Goal: Task Accomplishment & Management: Manage account settings

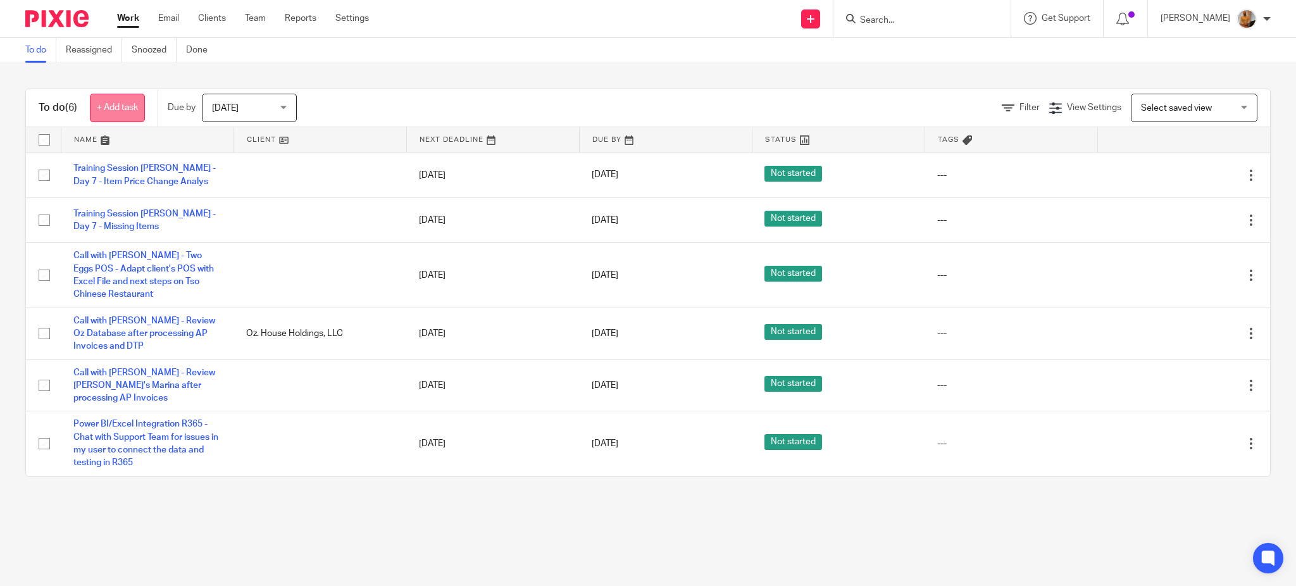
click at [114, 105] on link "+ Add task" at bounding box center [117, 108] width 55 height 28
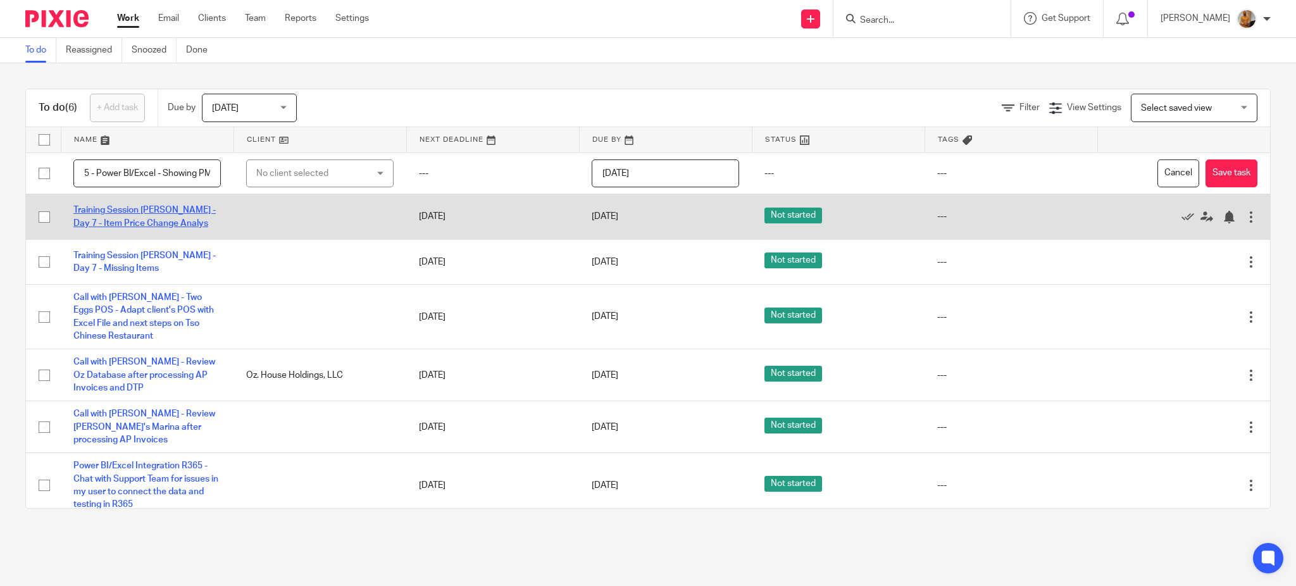
scroll to position [0, 175]
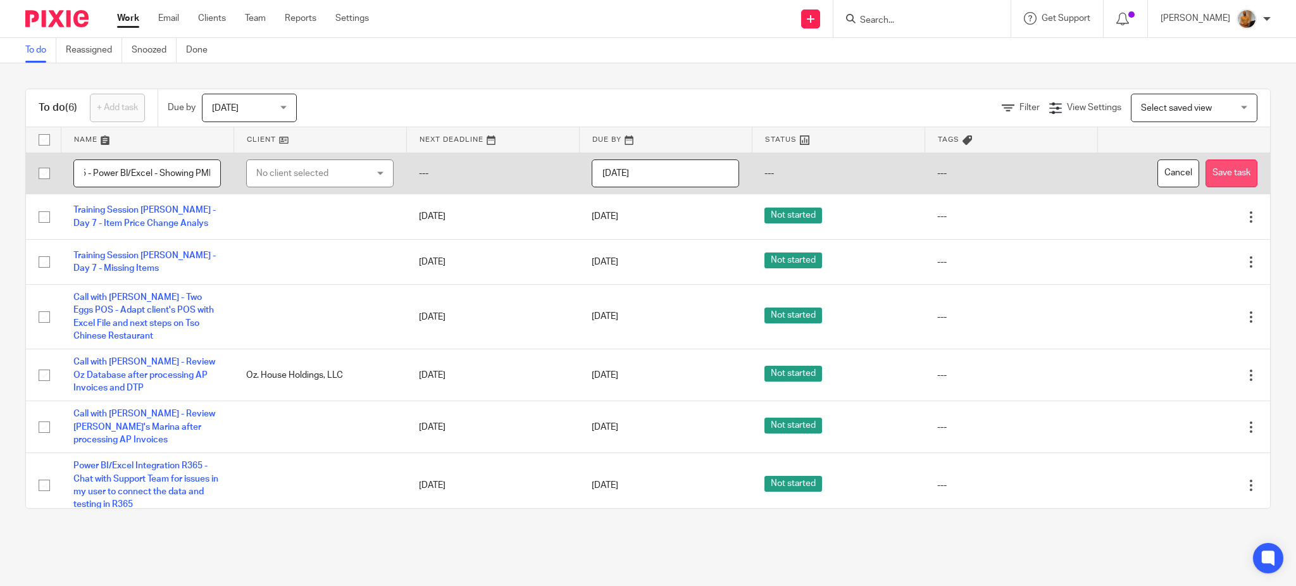
type input "Call with Quang - Integration R365 - Power BI/Excel - Showing PMIX Report"
click at [1206, 165] on button "Save task" at bounding box center [1232, 173] width 52 height 28
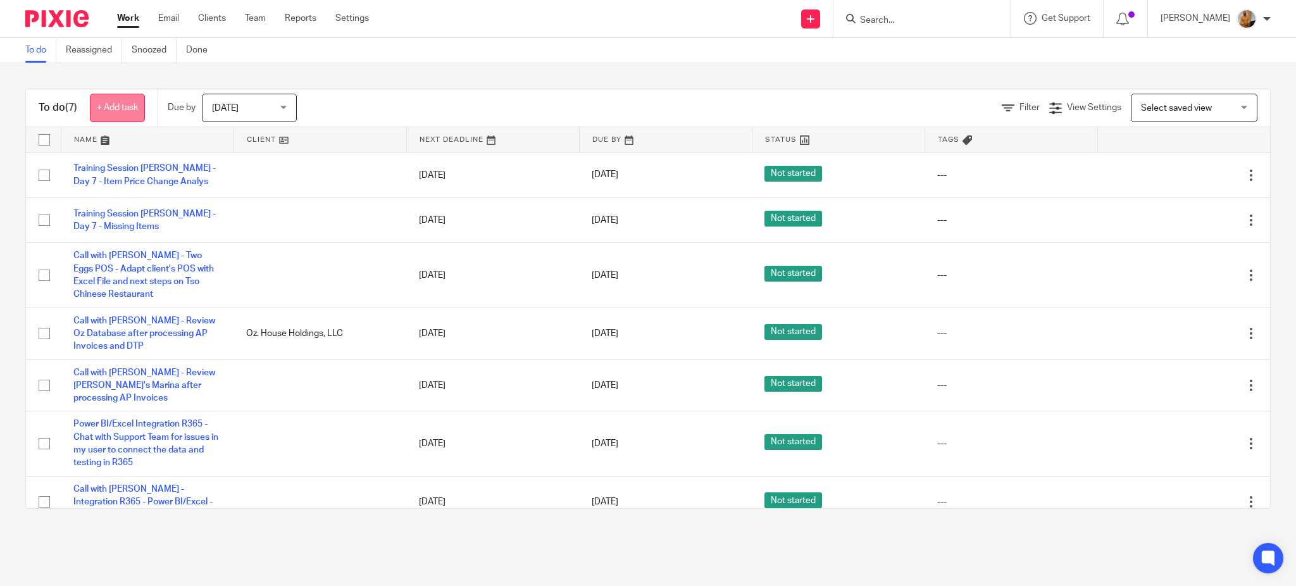
click at [115, 107] on link "+ Add task" at bounding box center [117, 108] width 55 height 28
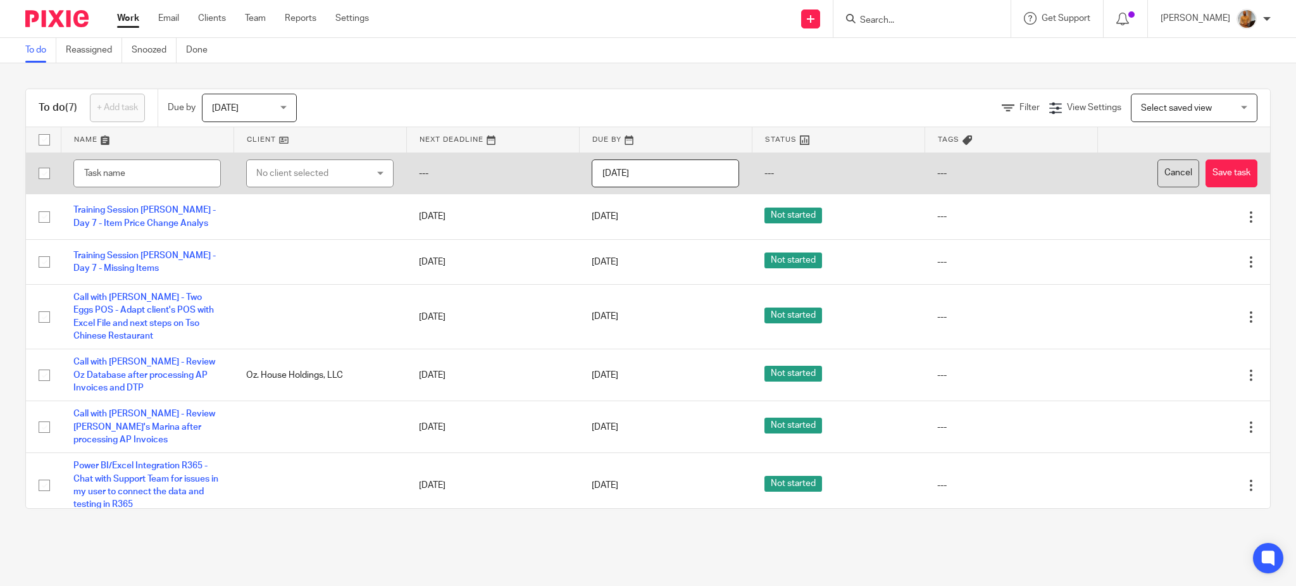
click at [1157, 168] on button "Cancel" at bounding box center [1178, 173] width 42 height 28
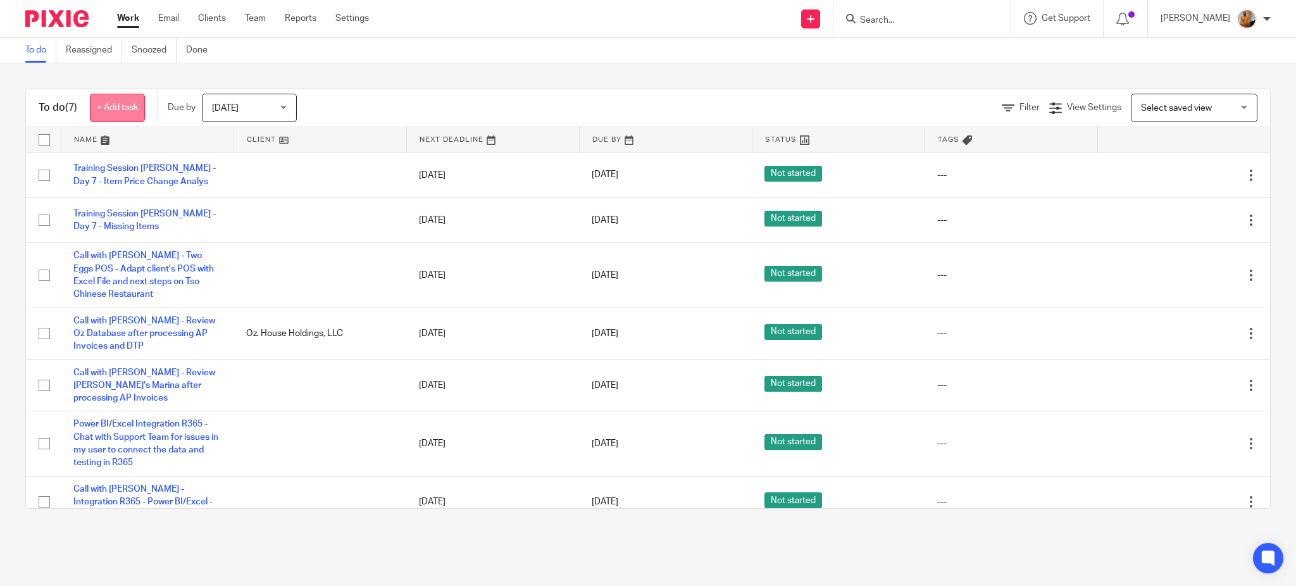
click at [125, 101] on link "+ Add task" at bounding box center [117, 108] width 55 height 28
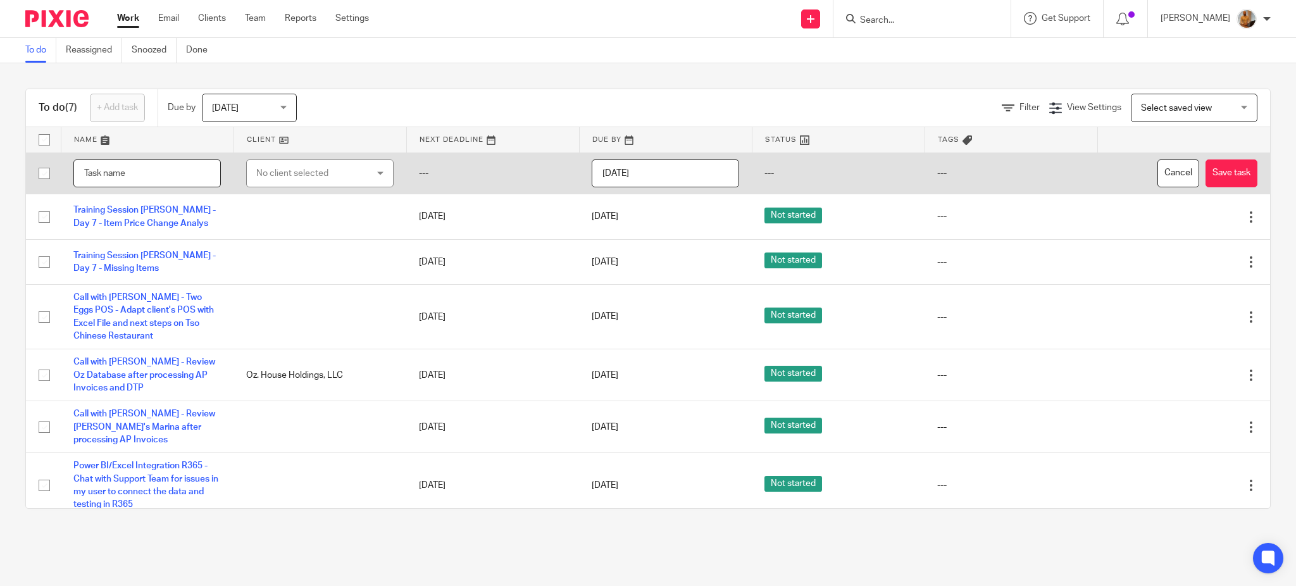
click at [137, 166] on input "text" at bounding box center [146, 173] width 147 height 28
type input "R365 - Power BI/Excel Integration - Integration Testings - Pulling Data and com…"
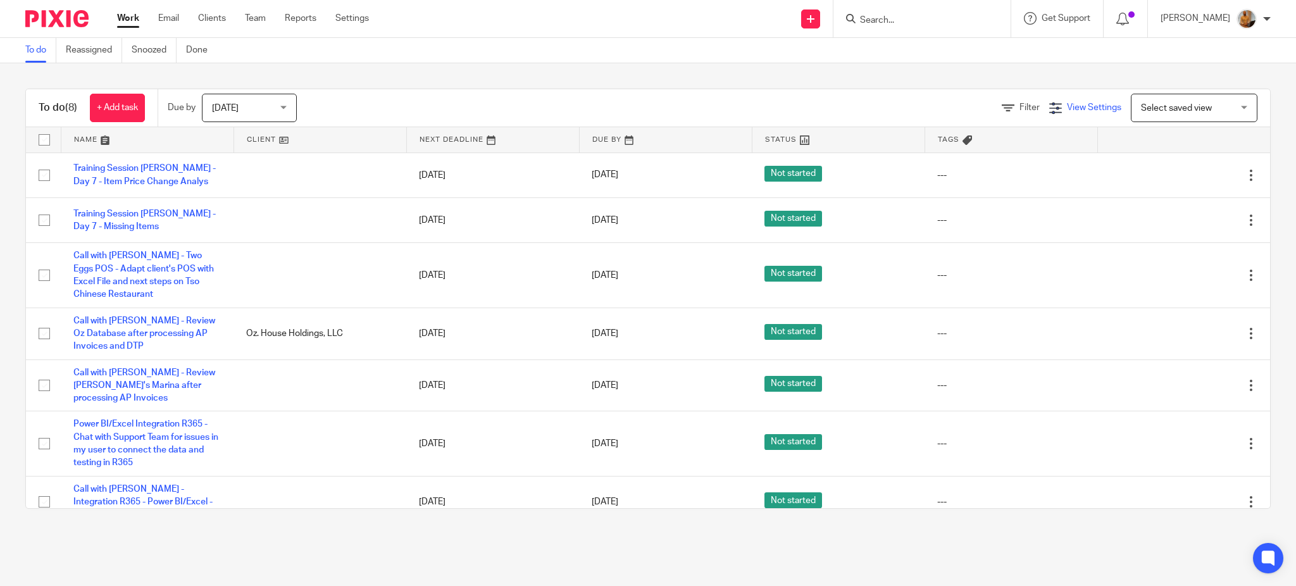
click at [1056, 101] on div "View Settings" at bounding box center [1085, 107] width 72 height 13
click at [1008, 171] on span "Manage saved views" at bounding box center [1008, 172] width 81 height 9
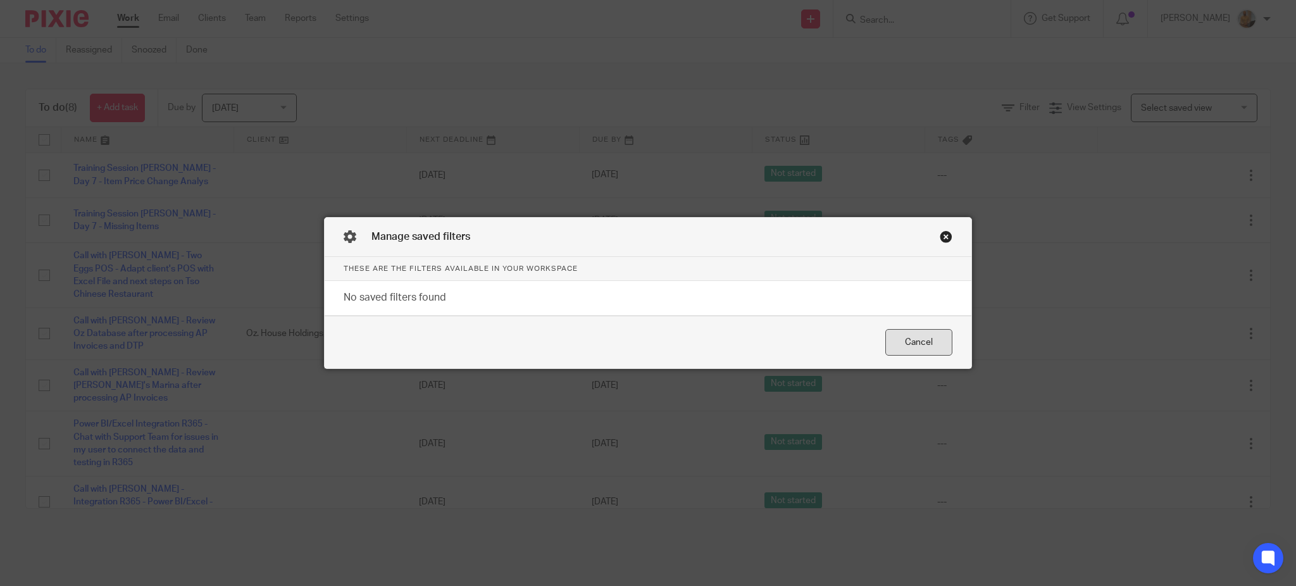
click at [923, 337] on div "Cancel" at bounding box center [918, 342] width 67 height 27
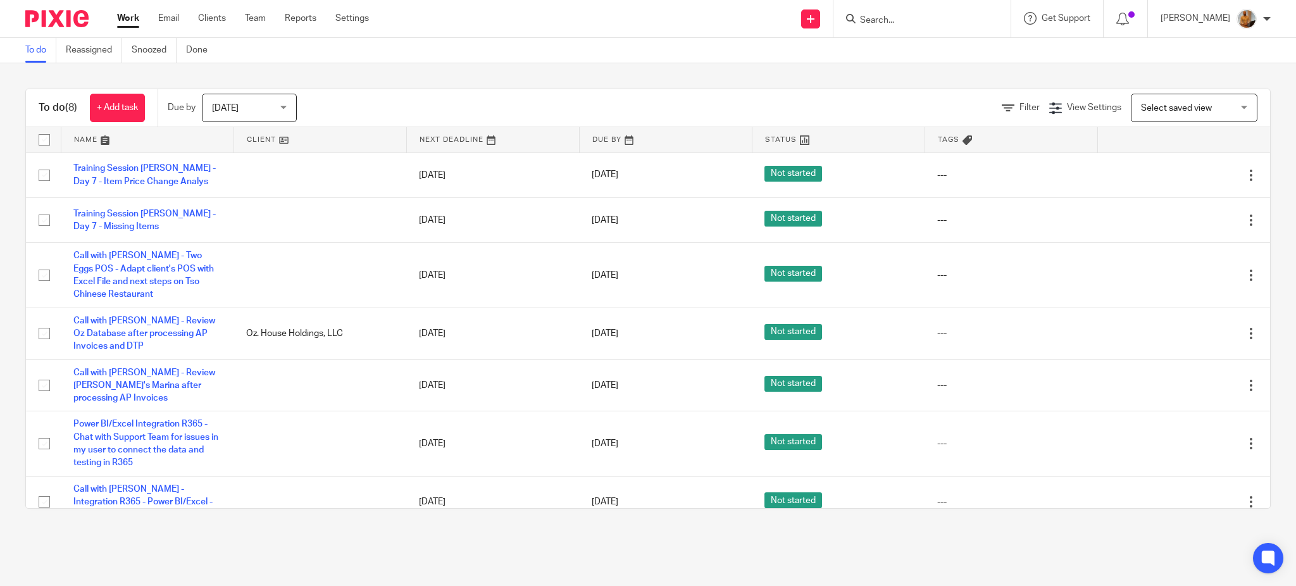
click at [1205, 109] on span "Select saved view" at bounding box center [1187, 107] width 92 height 27
click at [811, 78] on div "To do (8) + Add task Due by Today Today Today Tomorrow This week Next week This…" at bounding box center [648, 298] width 1296 height 471
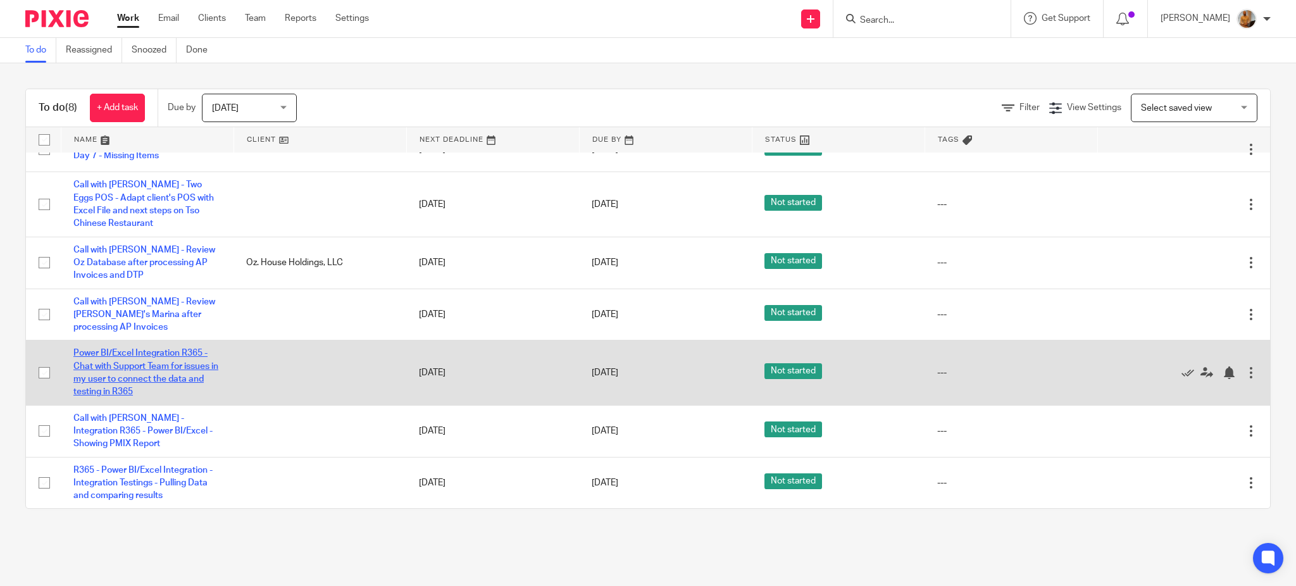
scroll to position [78, 0]
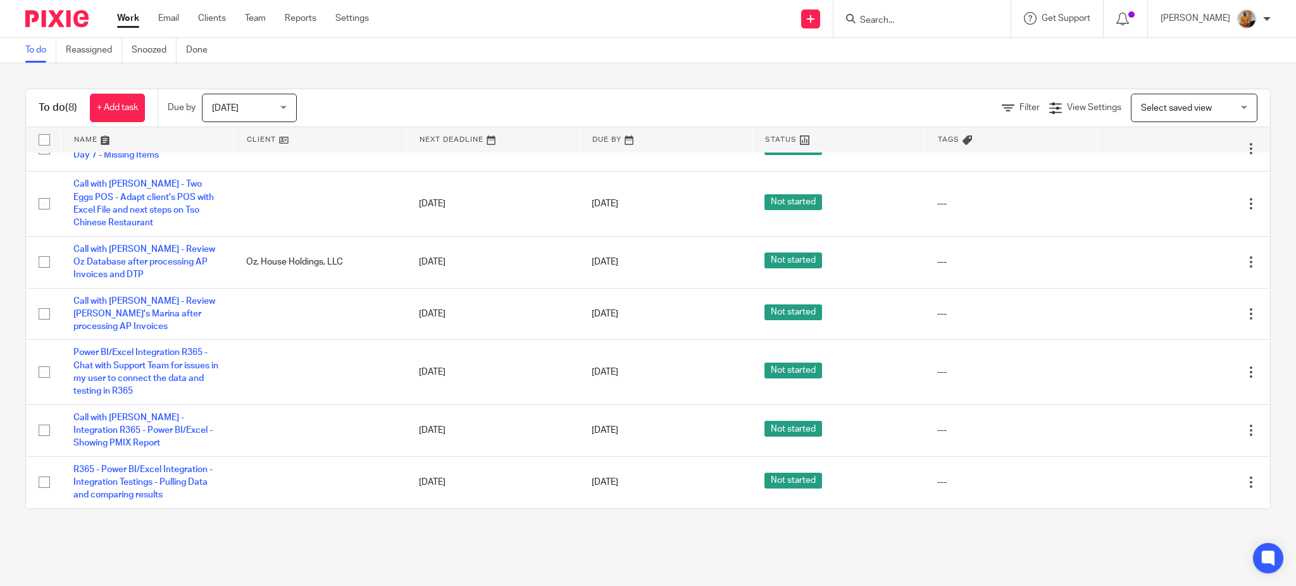
click at [41, 137] on input "checkbox" at bounding box center [44, 140] width 24 height 24
checkbox input "true"
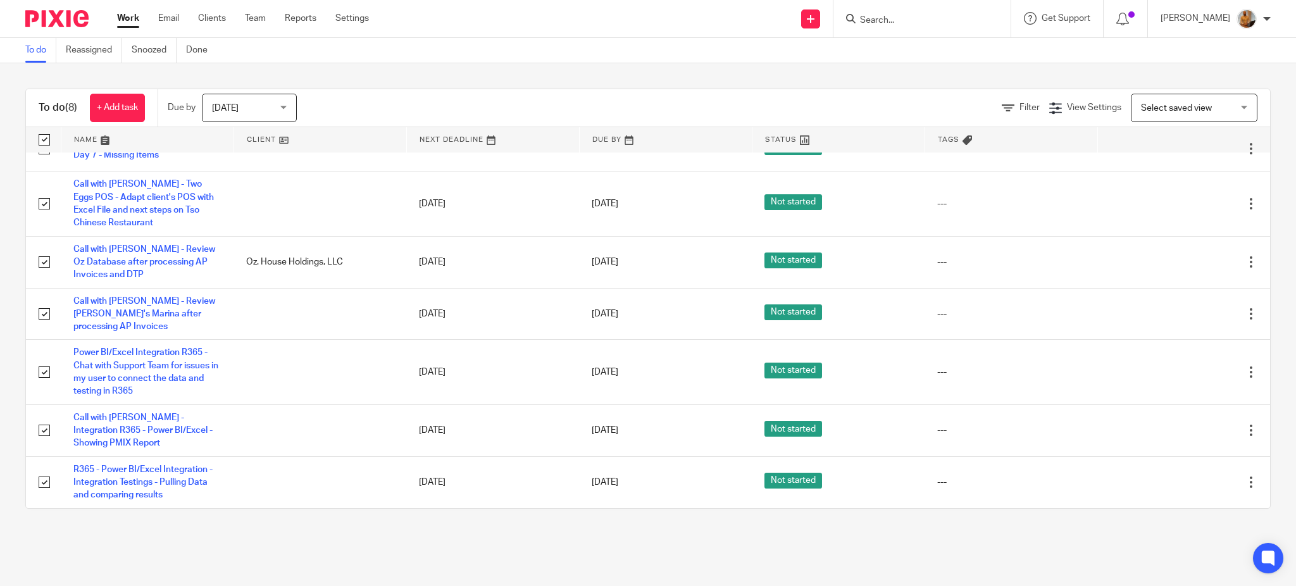
checkbox input "true"
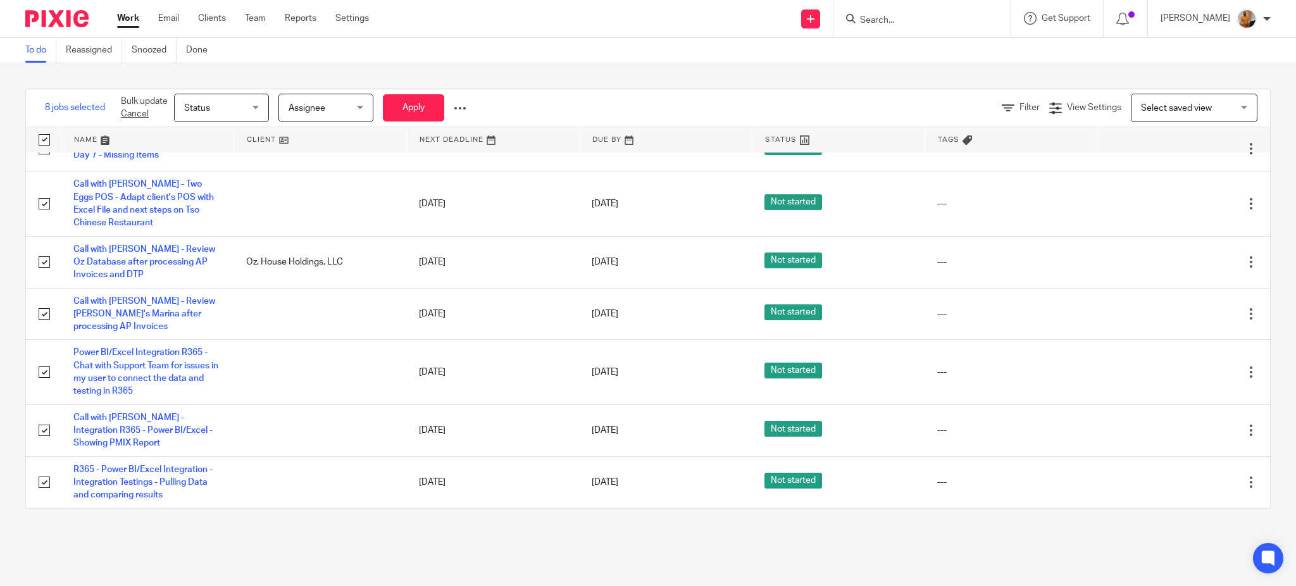
click at [256, 108] on div "Status Status" at bounding box center [221, 108] width 95 height 28
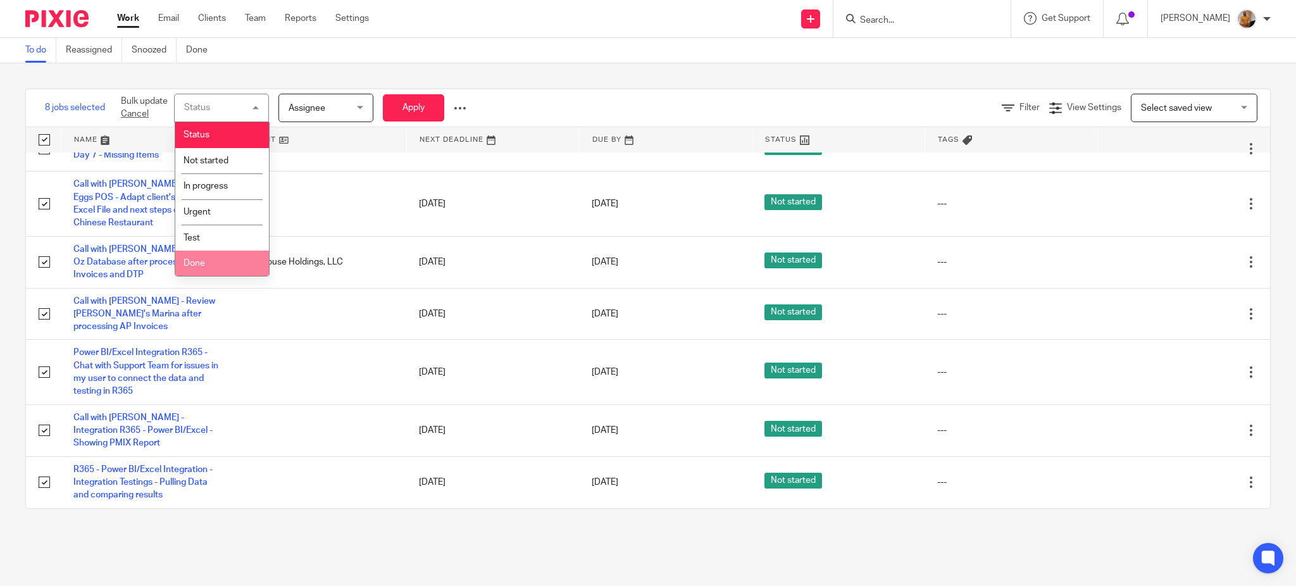
click at [228, 256] on li "Done" at bounding box center [222, 264] width 94 height 26
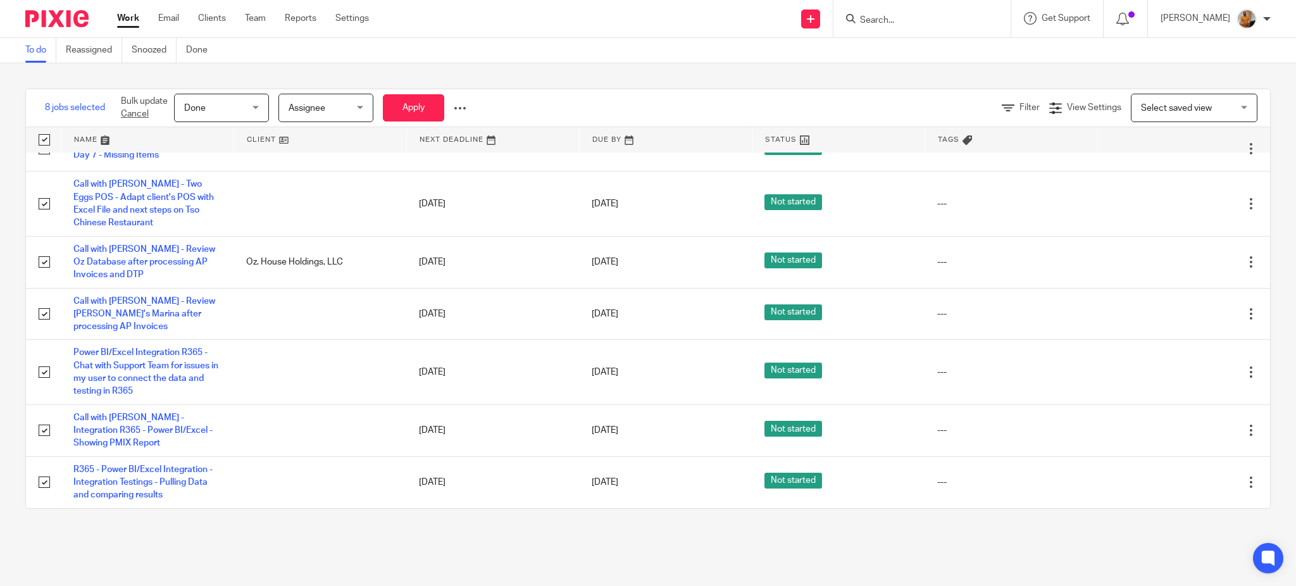
click at [426, 85] on div "8 jobs selected Bulk update Cancel Done Done Status Not started In progress Urg…" at bounding box center [648, 298] width 1296 height 471
click at [420, 104] on button "Apply" at bounding box center [413, 107] width 61 height 27
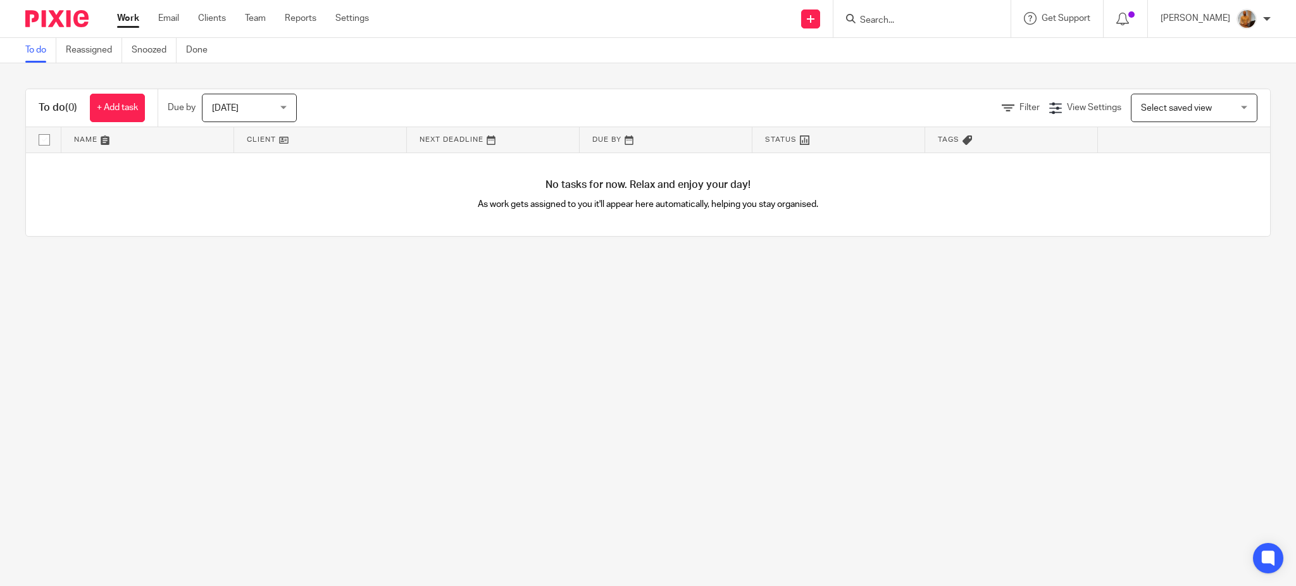
click at [420, 376] on main "To do Reassigned Snoozed Done To do (0) + Add task Due by [DATE] [DATE] [DATE] …" at bounding box center [648, 293] width 1296 height 586
